Goal: Information Seeking & Learning: Check status

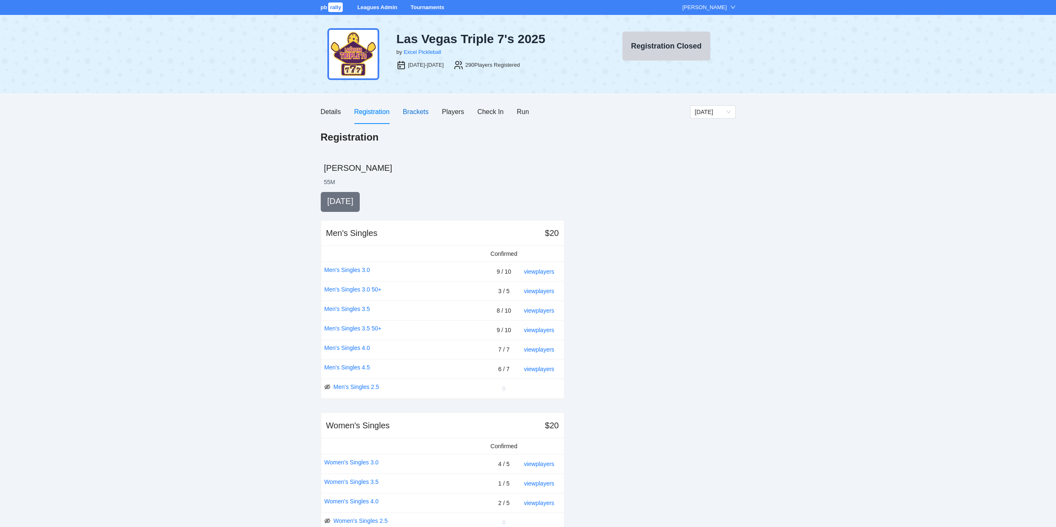
click at [409, 111] on div "Brackets" at bounding box center [416, 112] width 26 height 10
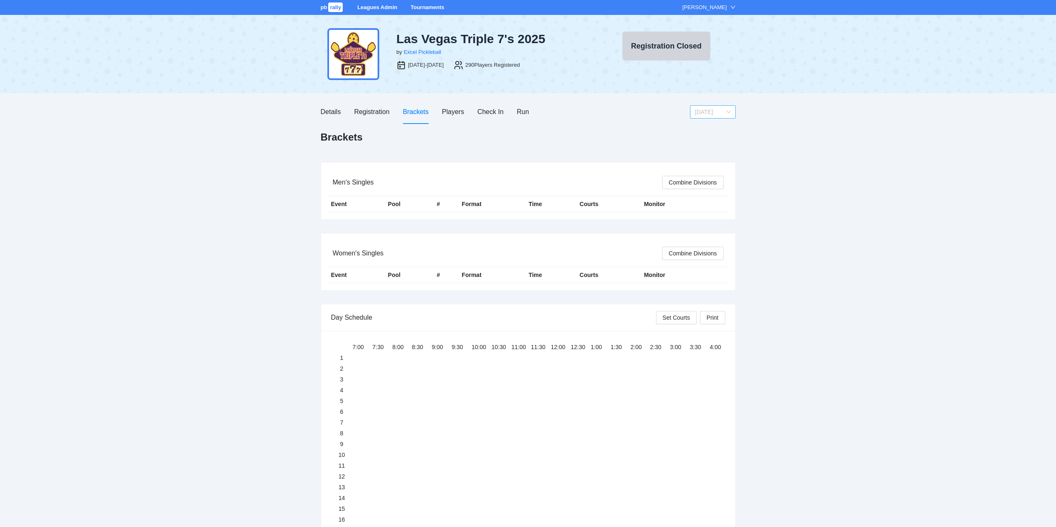
click at [729, 111] on span "[DATE]" at bounding box center [713, 112] width 36 height 12
click at [706, 139] on div "[DATE]" at bounding box center [713, 141] width 36 height 9
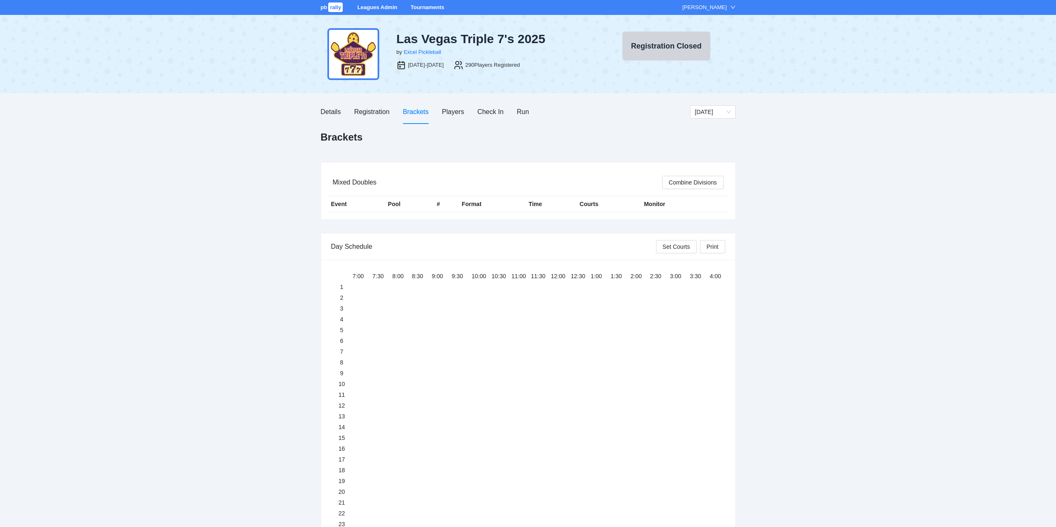
click at [334, 204] on div "Event" at bounding box center [356, 204] width 50 height 9
click at [338, 203] on div "Event" at bounding box center [356, 204] width 50 height 9
click at [394, 204] on div "Pool" at bounding box center [409, 204] width 42 height 9
click at [454, 110] on div "Players" at bounding box center [453, 112] width 22 height 10
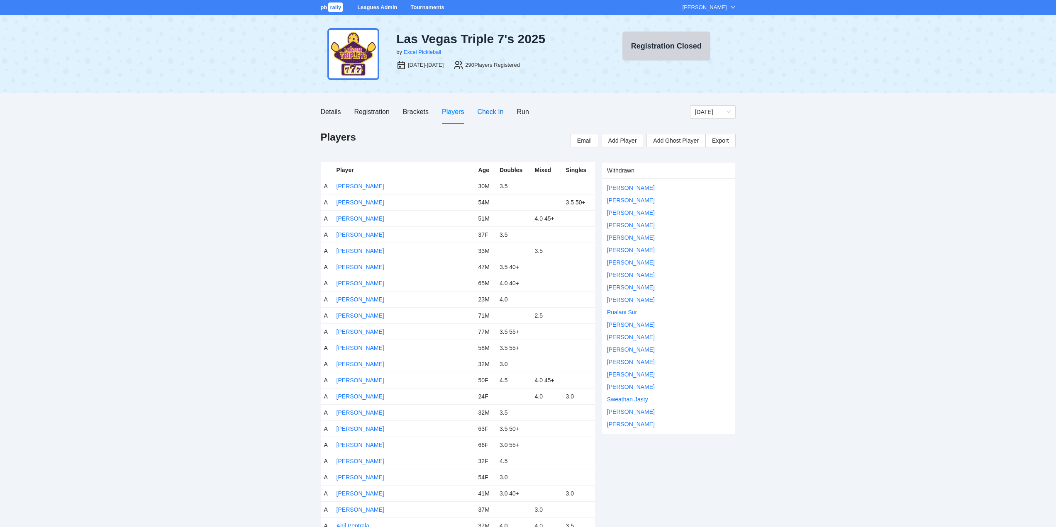
click at [484, 111] on div "Check In" at bounding box center [490, 112] width 26 height 10
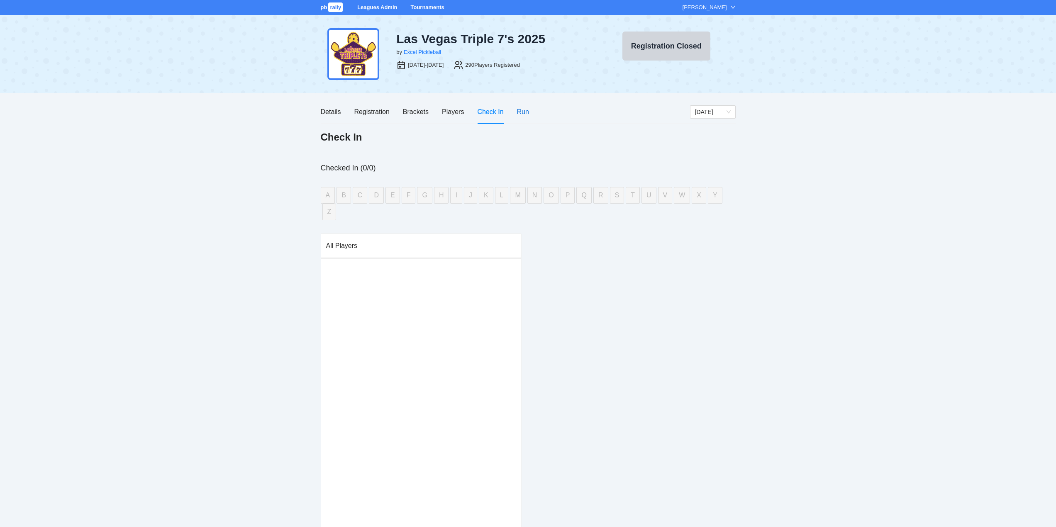
click at [523, 112] on div "Run" at bounding box center [523, 112] width 12 height 10
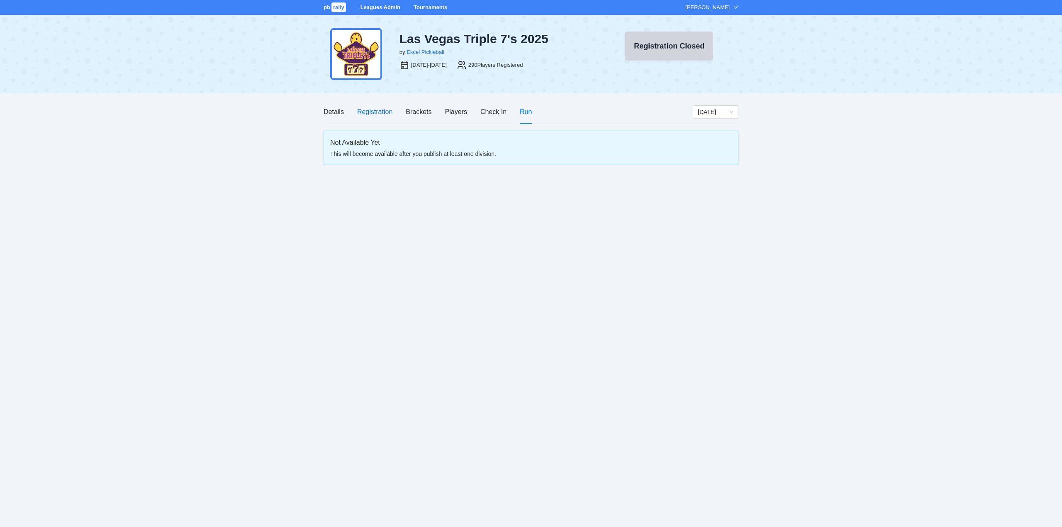
click at [369, 110] on div "Registration" at bounding box center [374, 112] width 35 height 10
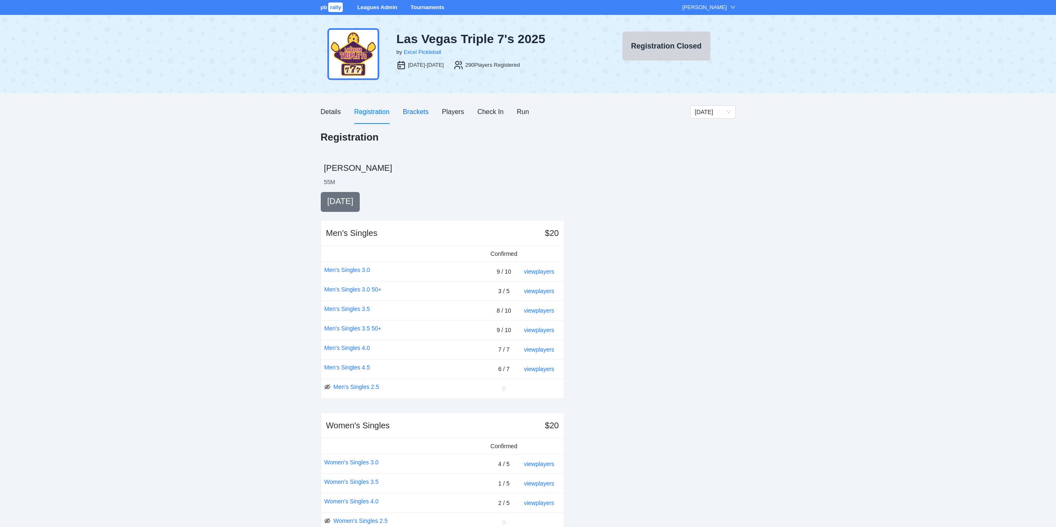
click at [418, 112] on div "Brackets" at bounding box center [416, 112] width 26 height 10
